Goal: Feedback & Contribution: Leave review/rating

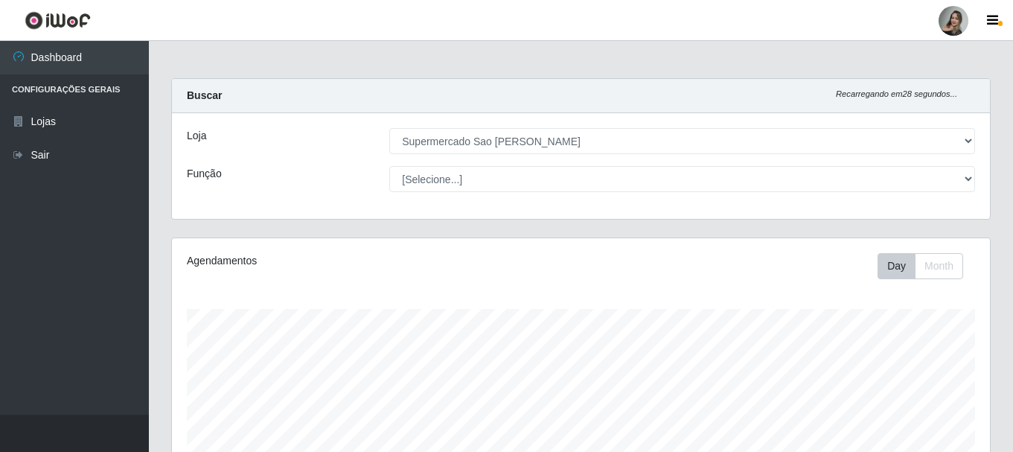
select select "383"
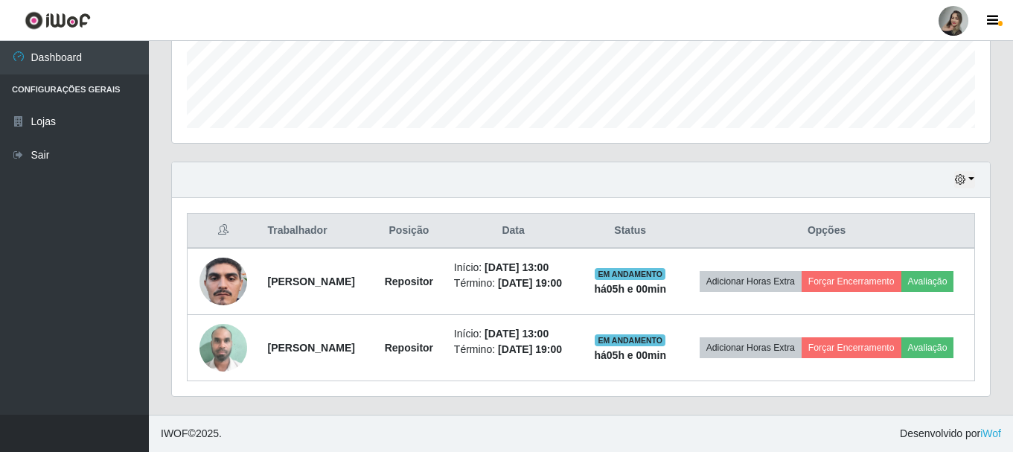
scroll to position [309, 818]
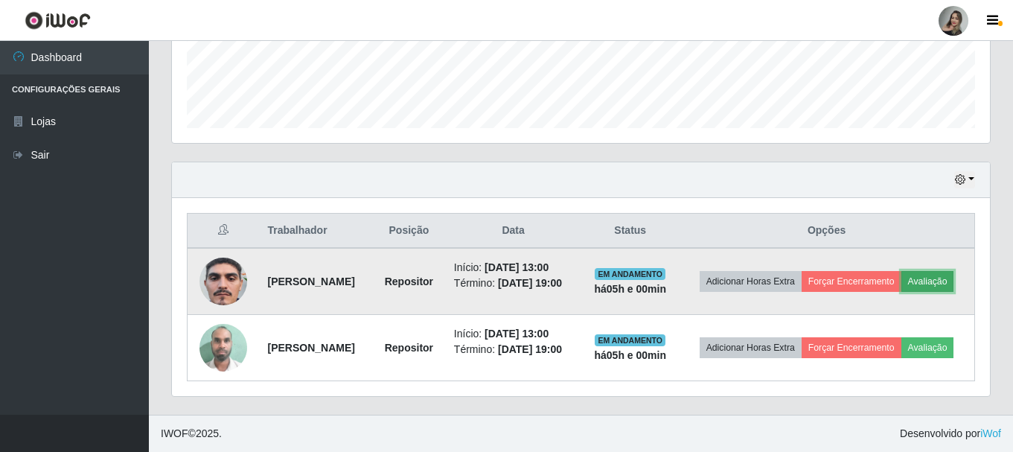
click at [901, 275] on button "Avaliação" at bounding box center [927, 281] width 53 height 21
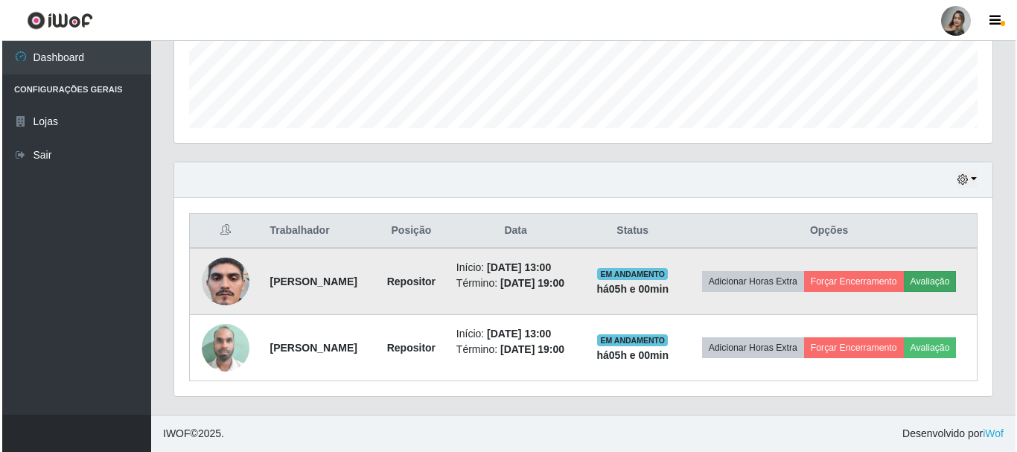
scroll to position [309, 811]
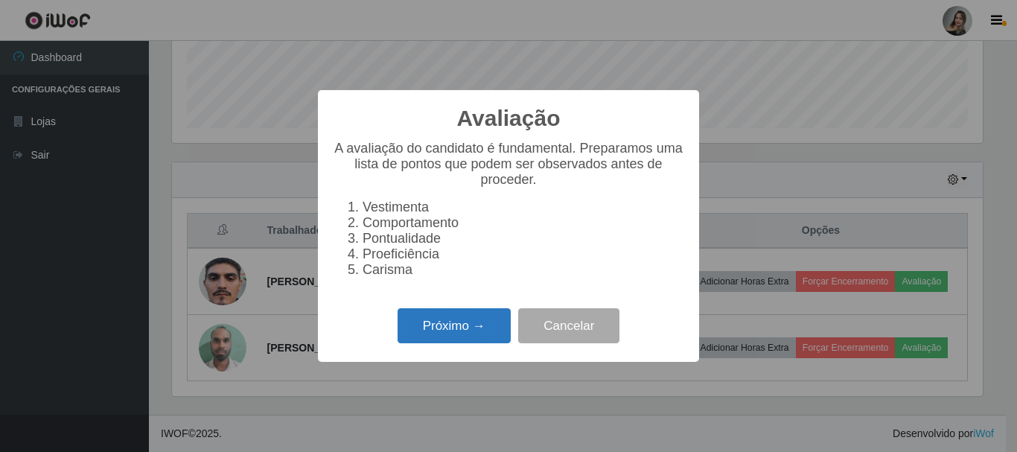
click at [430, 340] on button "Próximo →" at bounding box center [454, 325] width 113 height 35
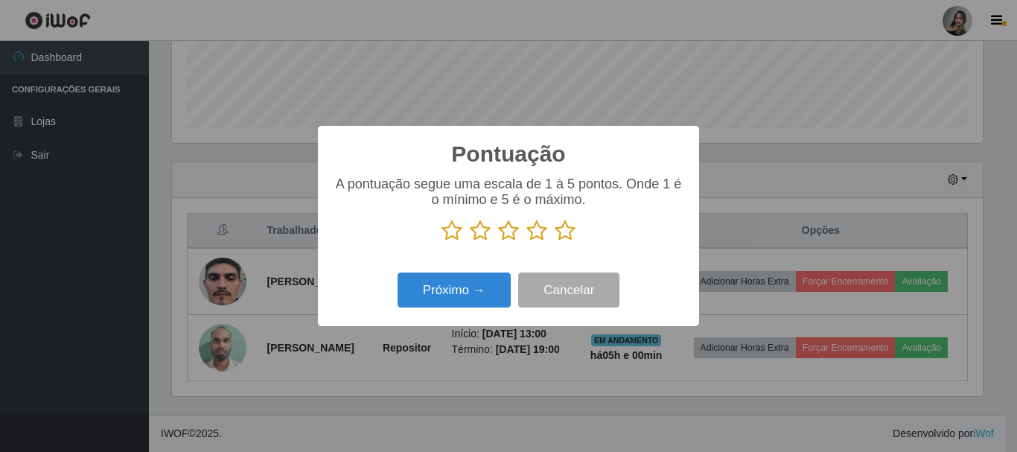
click at [480, 240] on icon at bounding box center [480, 231] width 21 height 22
click at [470, 242] on input "radio" at bounding box center [470, 242] width 0 height 0
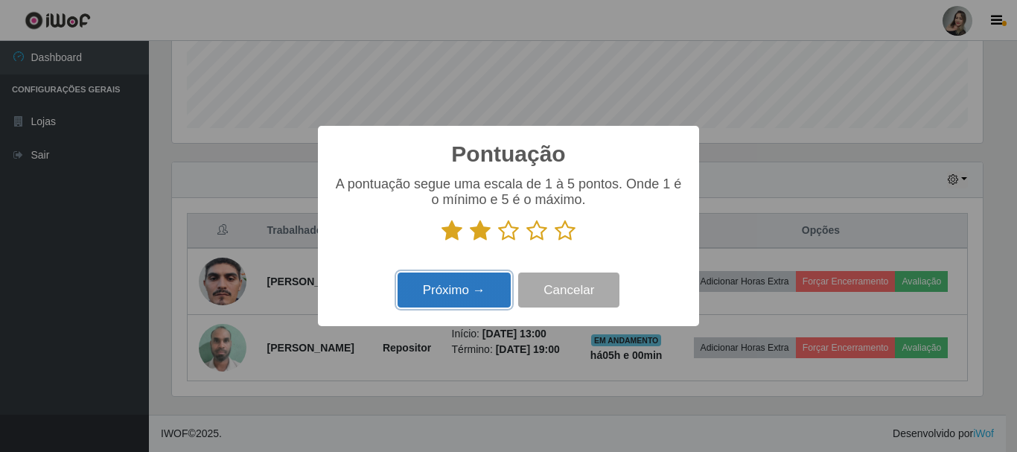
click at [481, 283] on button "Próximo →" at bounding box center [454, 289] width 113 height 35
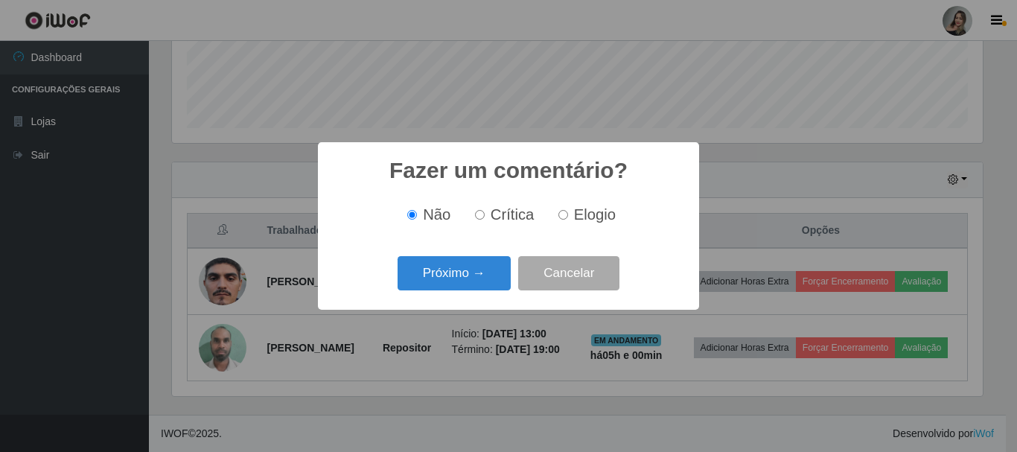
click at [481, 283] on button "Próximo →" at bounding box center [454, 273] width 113 height 35
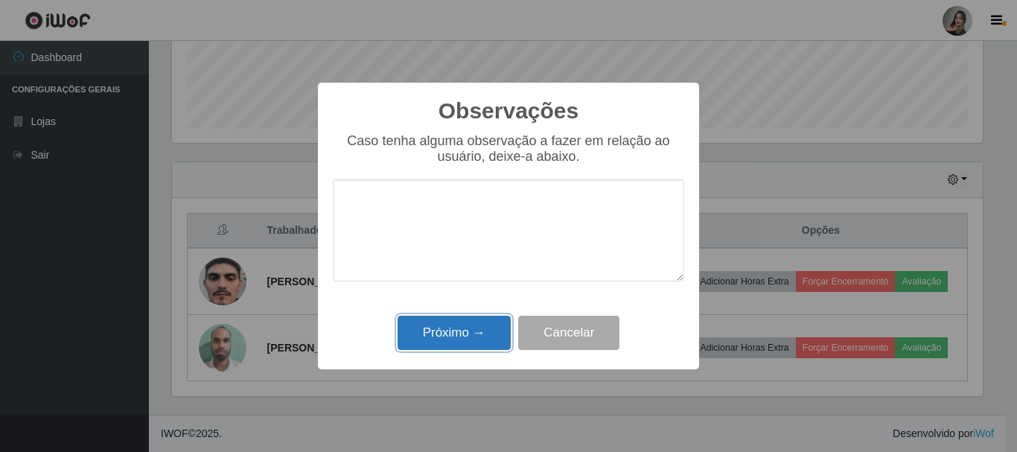
click at [449, 343] on button "Próximo →" at bounding box center [454, 333] width 113 height 35
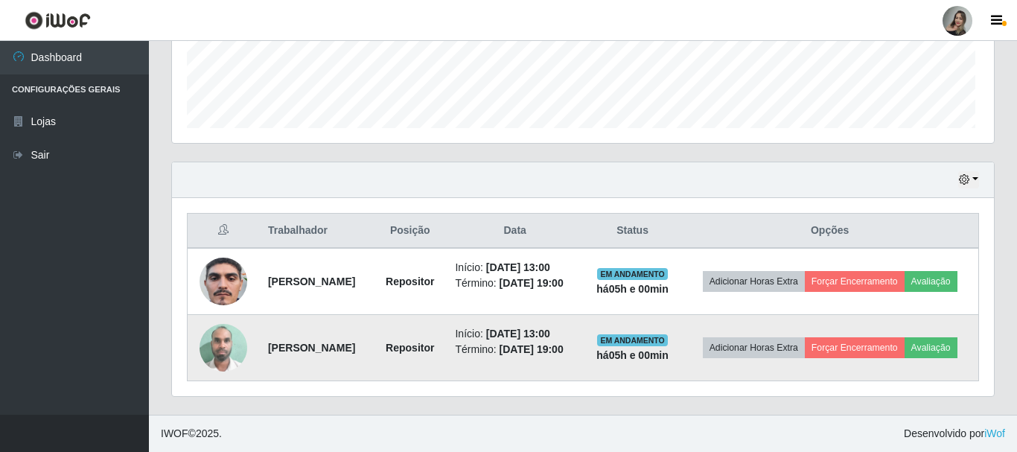
scroll to position [309, 818]
click at [901, 353] on button "Avaliação" at bounding box center [927, 347] width 53 height 21
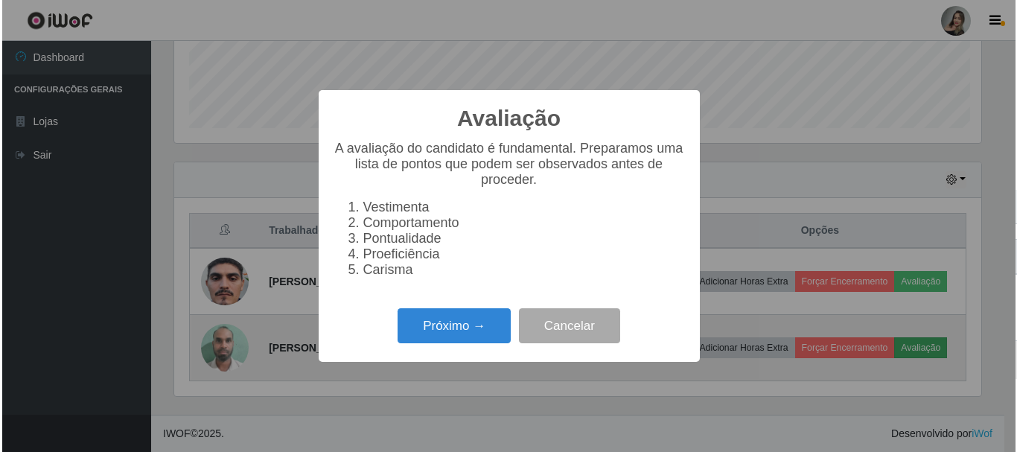
scroll to position [309, 811]
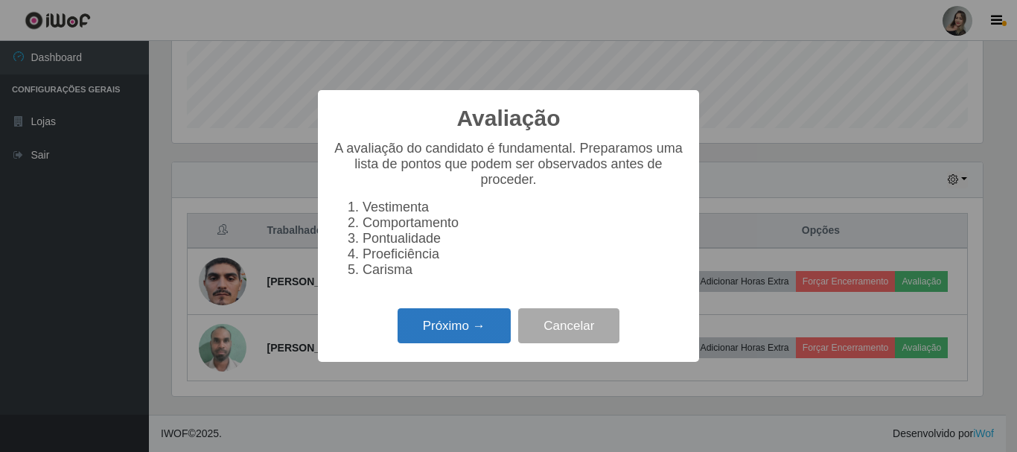
click at [467, 333] on button "Próximo →" at bounding box center [454, 325] width 113 height 35
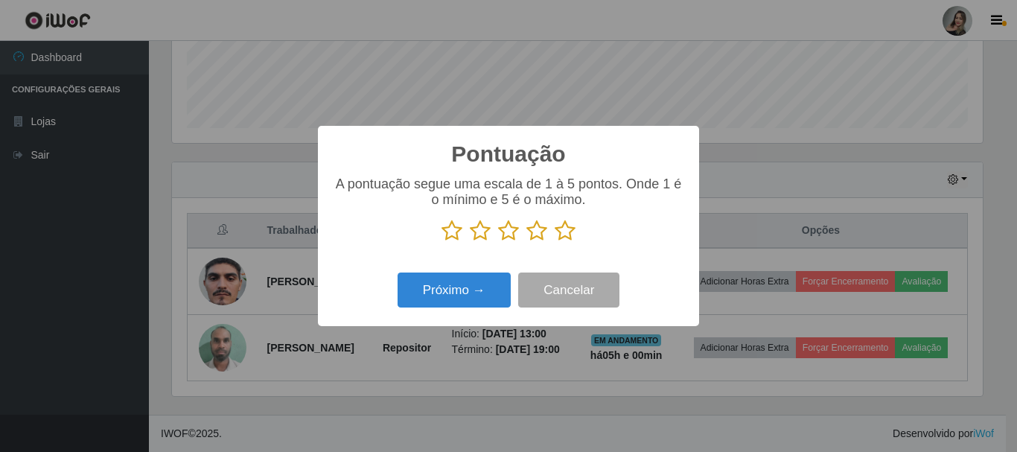
click at [486, 230] on icon at bounding box center [480, 231] width 21 height 22
click at [470, 242] on input "radio" at bounding box center [470, 242] width 0 height 0
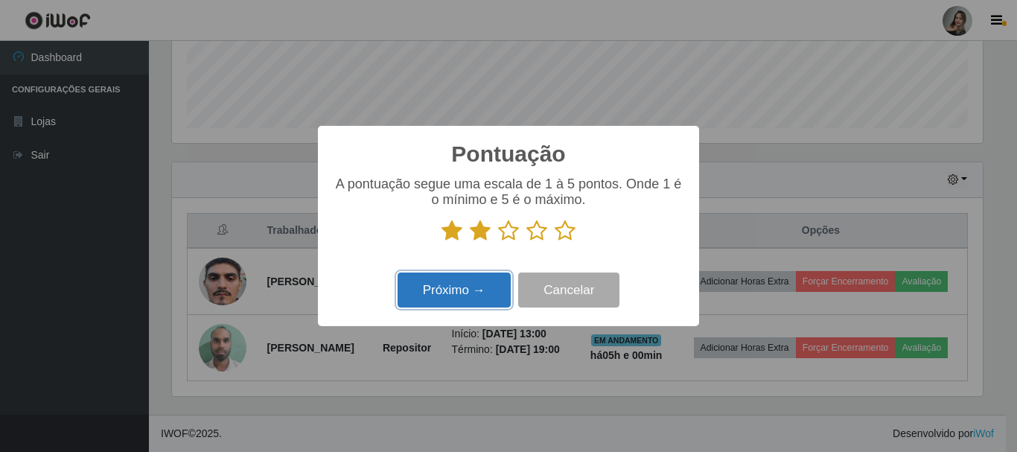
click at [478, 287] on button "Próximo →" at bounding box center [454, 289] width 113 height 35
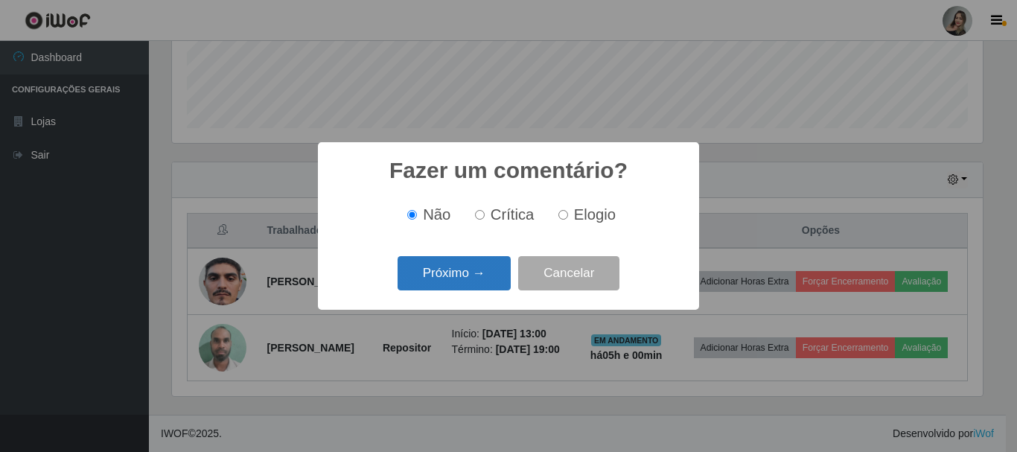
click at [478, 283] on button "Próximo →" at bounding box center [454, 273] width 113 height 35
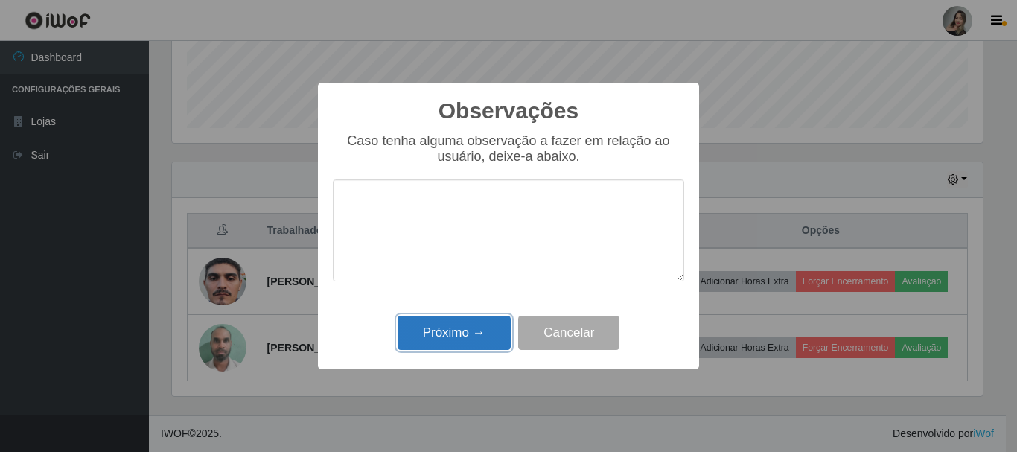
click at [479, 339] on button "Próximo →" at bounding box center [454, 333] width 113 height 35
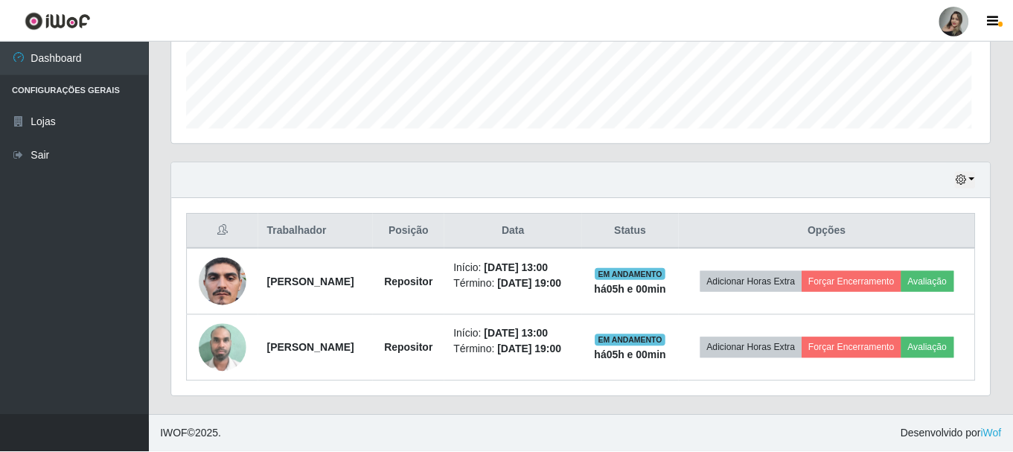
scroll to position [309, 818]
